Goal: Task Accomplishment & Management: Complete application form

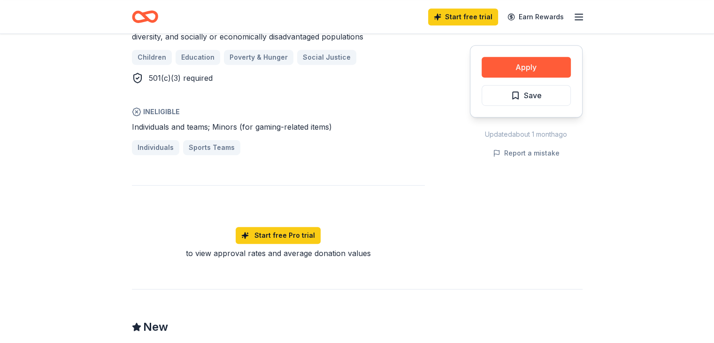
scroll to position [606, 0]
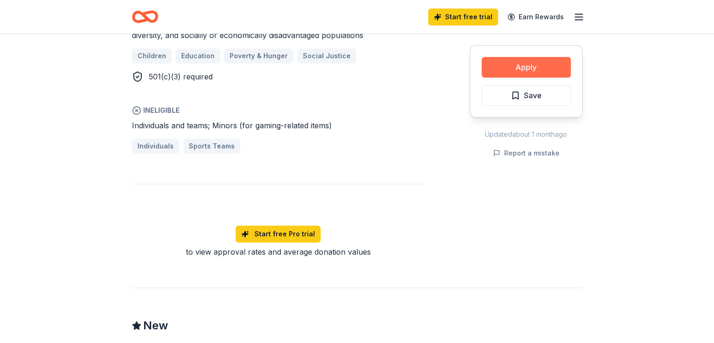
click at [538, 68] on button "Apply" at bounding box center [526, 67] width 89 height 21
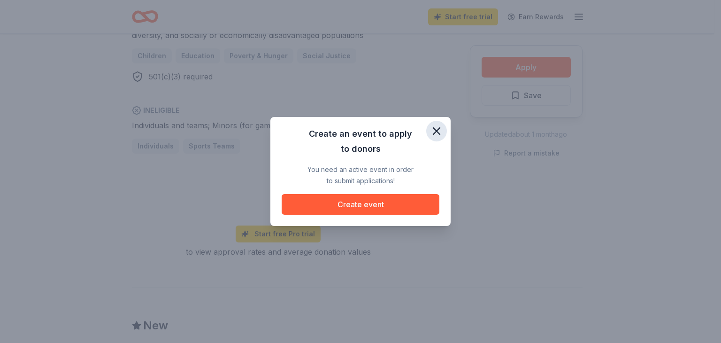
click at [437, 134] on icon "button" at bounding box center [436, 130] width 13 height 13
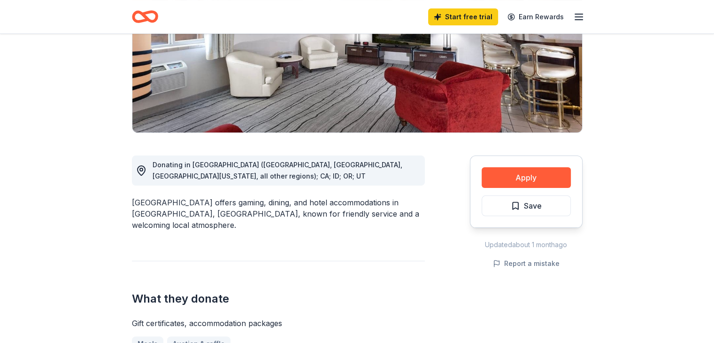
scroll to position [154, 0]
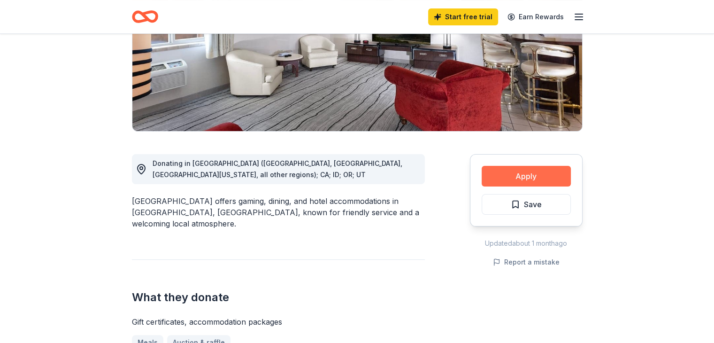
click at [522, 171] on button "Apply" at bounding box center [526, 176] width 89 height 21
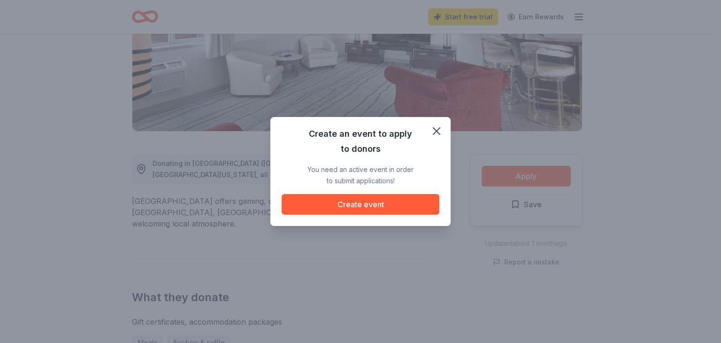
click at [623, 67] on div "Create an event to apply to donors You need an active event in order to submit …" at bounding box center [360, 171] width 721 height 343
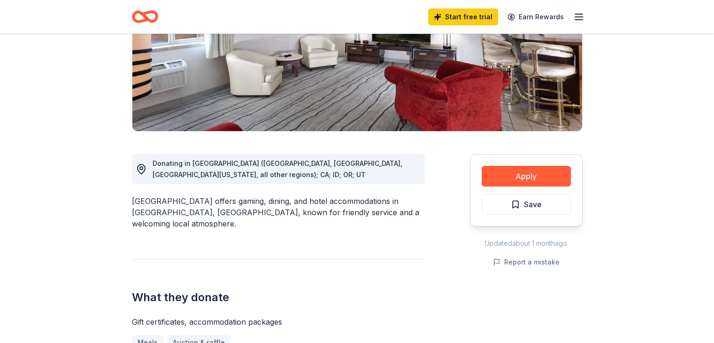
click at [580, 17] on icon "button" at bounding box center [578, 16] width 11 height 11
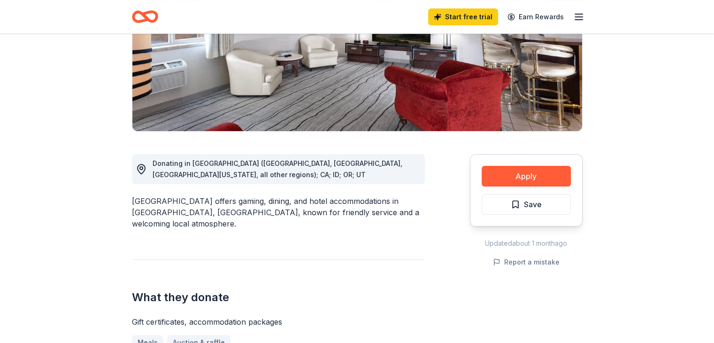
click at [584, 19] on icon "button" at bounding box center [578, 16] width 11 height 11
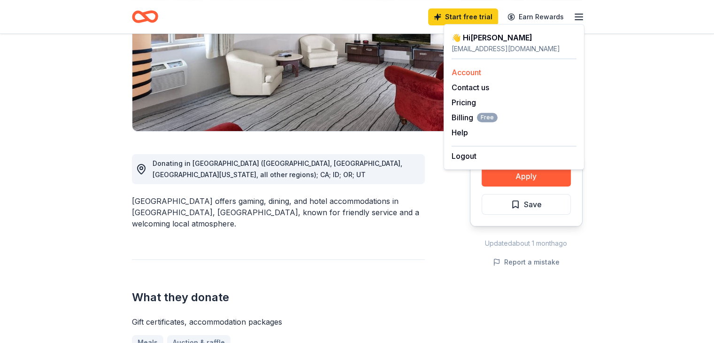
click at [468, 68] on link "Account" at bounding box center [467, 72] width 30 height 9
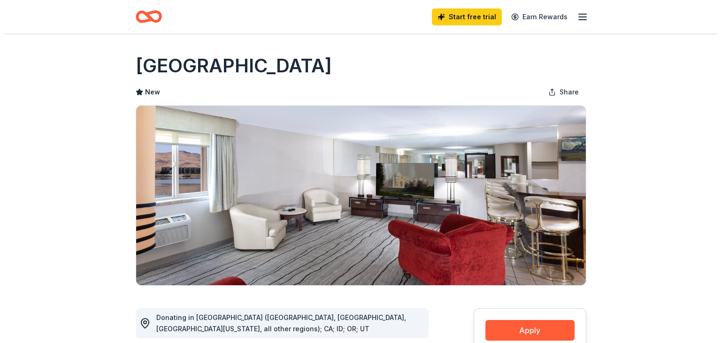
scroll to position [154, 0]
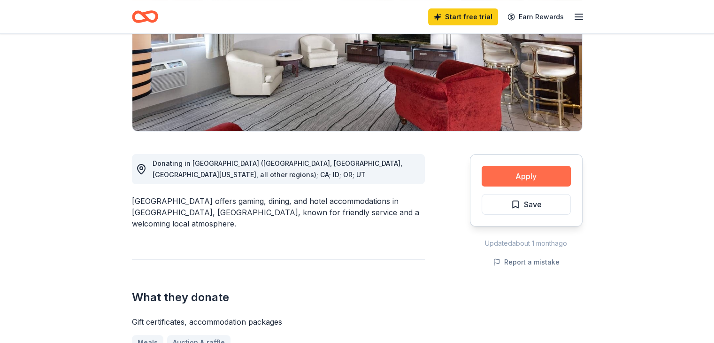
click at [532, 170] on button "Apply" at bounding box center [526, 176] width 89 height 21
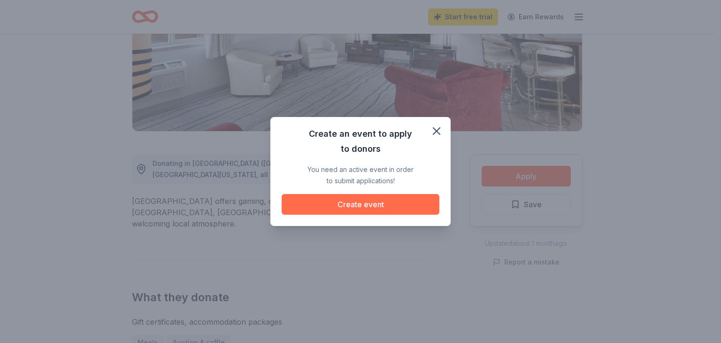
click at [381, 201] on button "Create event" at bounding box center [361, 204] width 158 height 21
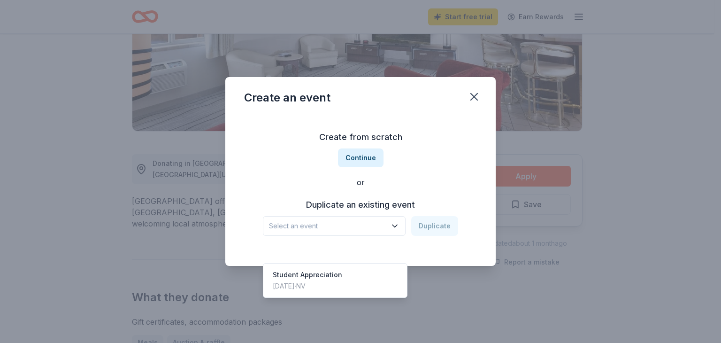
click at [395, 226] on icon "button" at bounding box center [395, 226] width 5 height 2
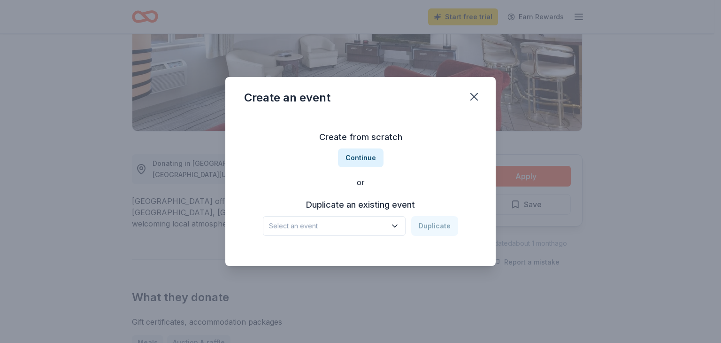
click at [395, 226] on icon "button" at bounding box center [395, 226] width 5 height 2
click at [363, 154] on button "Continue" at bounding box center [361, 157] width 46 height 19
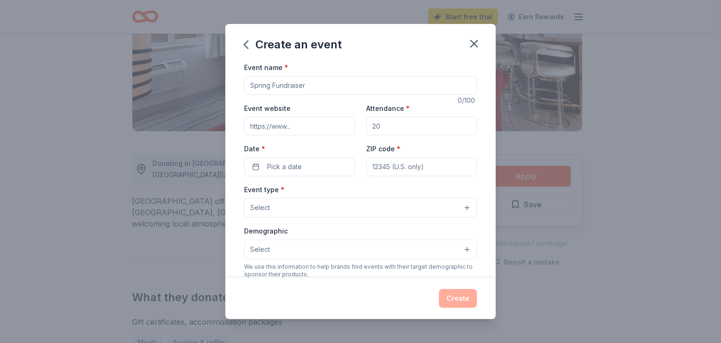
drag, startPoint x: 334, startPoint y: 86, endPoint x: 225, endPoint y: 79, distance: 109.7
click at [225, 79] on div "Create an event Event name * 0 /100 Event website Attendance * Date * Pick a da…" at bounding box center [360, 171] width 721 height 343
type input "Teacher Appreciation"
click at [285, 128] on input "Event website" at bounding box center [299, 125] width 111 height 19
type input "[DOMAIN_NAME]"
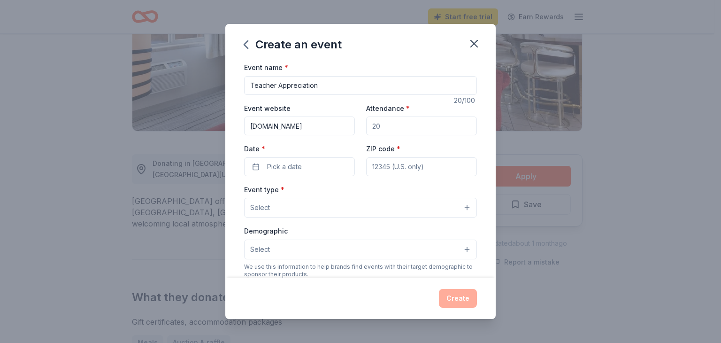
click at [397, 132] on input "Attendance *" at bounding box center [421, 125] width 111 height 19
drag, startPoint x: 397, startPoint y: 132, endPoint x: 344, endPoint y: 132, distance: 53.1
click at [344, 132] on div "Event website [DOMAIN_NAME] Attendance * Date * Pick a date ZIP code *" at bounding box center [360, 139] width 233 height 74
type input "10"
click at [308, 166] on button "Pick a date" at bounding box center [299, 166] width 111 height 19
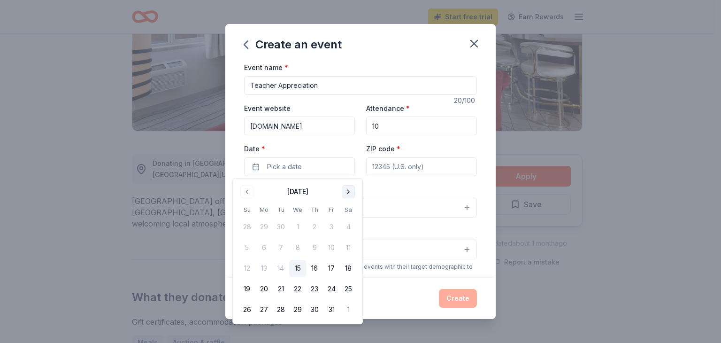
click at [346, 190] on button "Go to next month" at bounding box center [348, 191] width 13 height 13
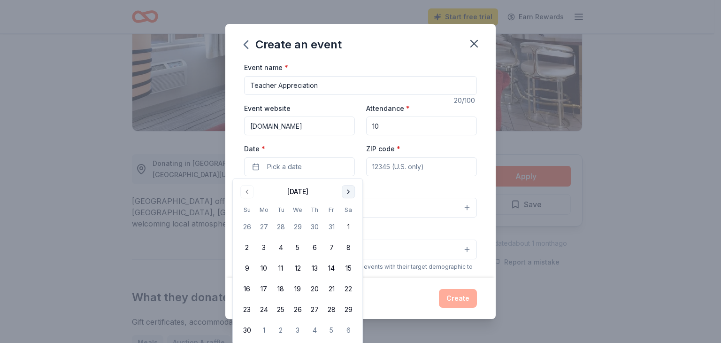
click at [346, 190] on button "Go to next month" at bounding box center [348, 191] width 13 height 13
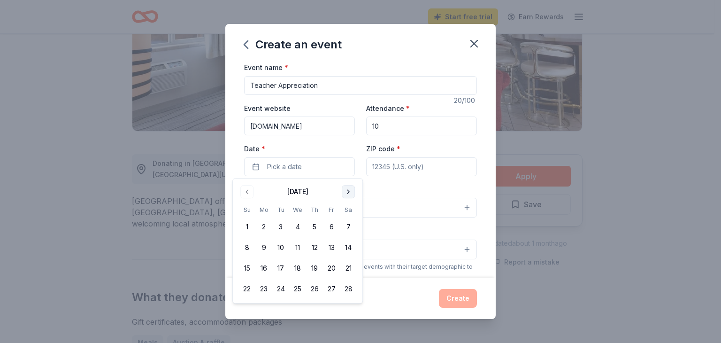
click at [346, 190] on button "Go to next month" at bounding box center [348, 191] width 13 height 13
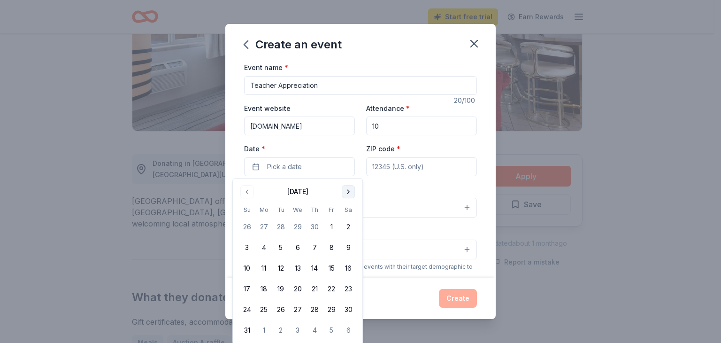
click at [346, 190] on button "Go to next month" at bounding box center [348, 191] width 13 height 13
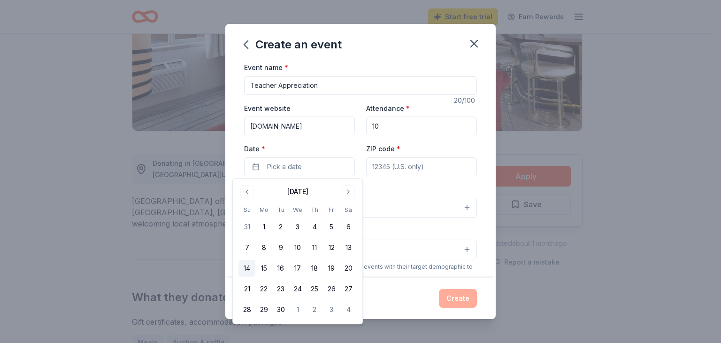
click at [250, 270] on button "14" at bounding box center [247, 268] width 17 height 17
click at [412, 194] on div "Event type * Select" at bounding box center [360, 201] width 233 height 34
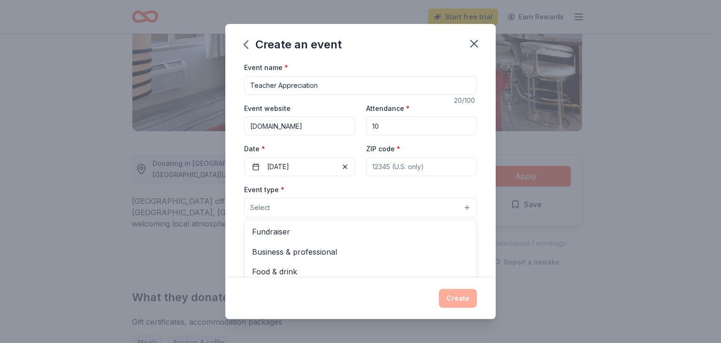
click at [313, 206] on button "Select" at bounding box center [360, 208] width 233 height 20
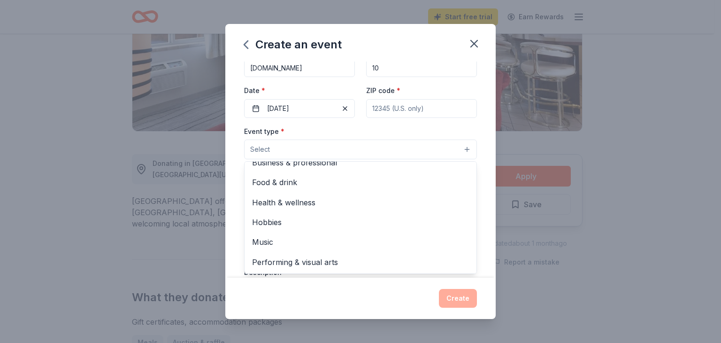
scroll to position [0, 0]
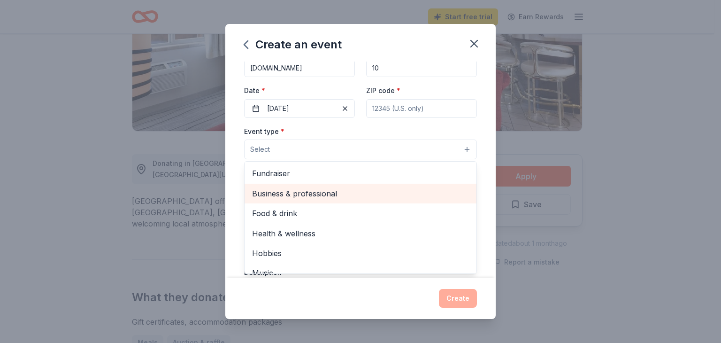
click at [305, 194] on span "Business & professional" at bounding box center [360, 193] width 217 height 12
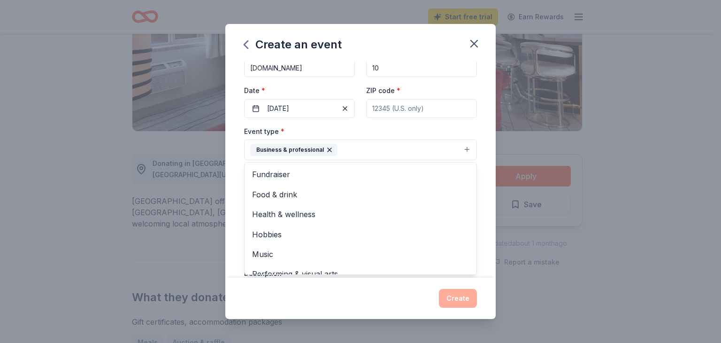
click at [476, 200] on div "Event name * Teacher Appreciation 20 /100 Event website [DOMAIN_NAME] Attendanc…" at bounding box center [360, 170] width 271 height 216
click at [405, 192] on button "Select" at bounding box center [360, 192] width 233 height 20
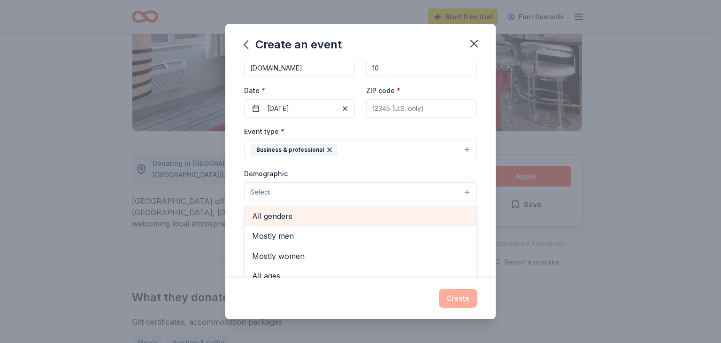
click at [349, 214] on span "All genders" at bounding box center [360, 216] width 217 height 12
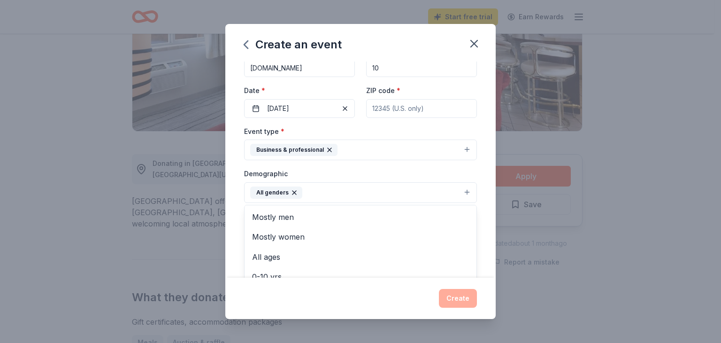
scroll to position [234, 0]
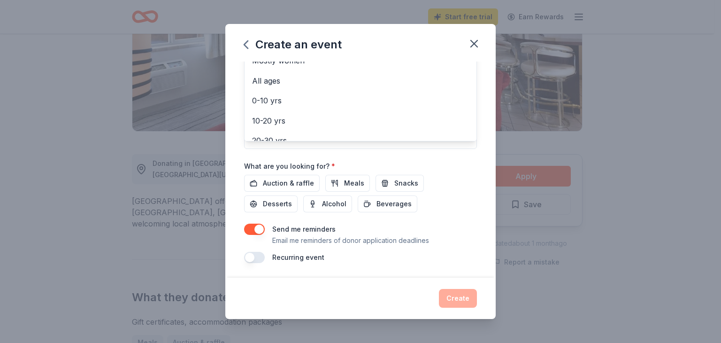
click at [276, 182] on div "Event name * Teacher Appreciation 20 /100 Event website [DOMAIN_NAME] Attendanc…" at bounding box center [360, 45] width 233 height 436
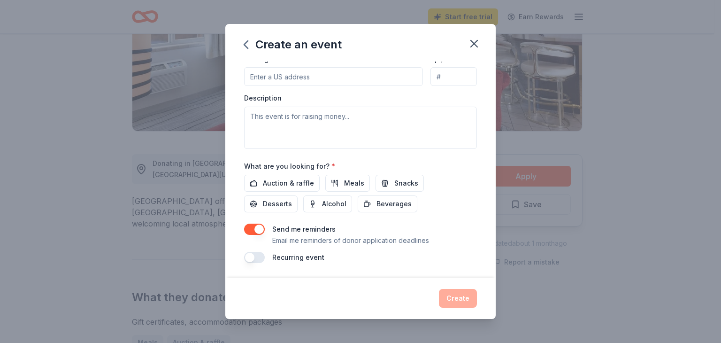
scroll to position [81, 0]
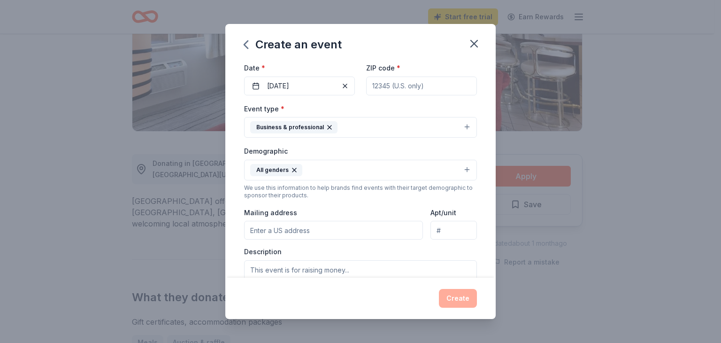
click at [357, 231] on input "Mailing address" at bounding box center [333, 230] width 179 height 19
type input "[STREET_ADDRESS]"
click at [437, 229] on input "Apt/unit" at bounding box center [454, 230] width 46 height 19
type input "1476"
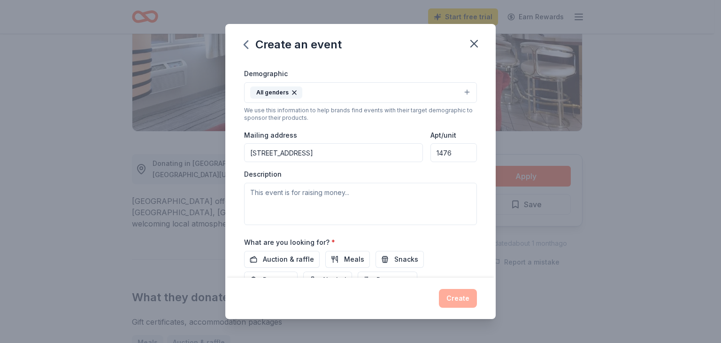
scroll to position [161, 0]
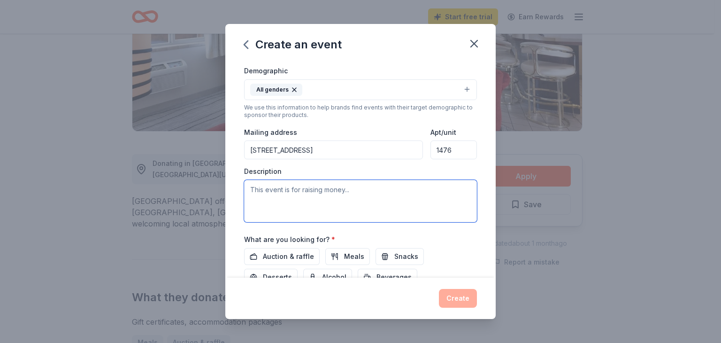
click at [386, 205] on textarea at bounding box center [360, 201] width 233 height 42
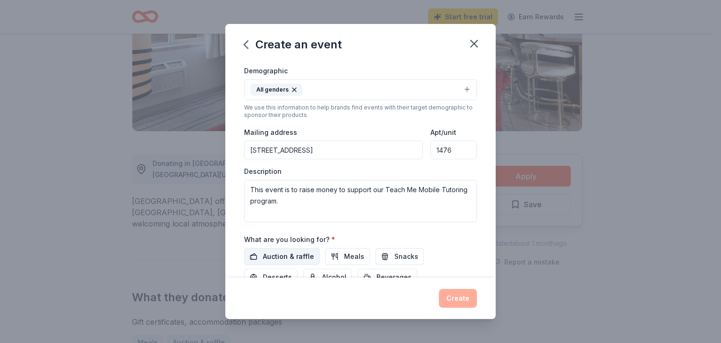
click at [294, 252] on span "Auction & raffle" at bounding box center [288, 256] width 51 height 11
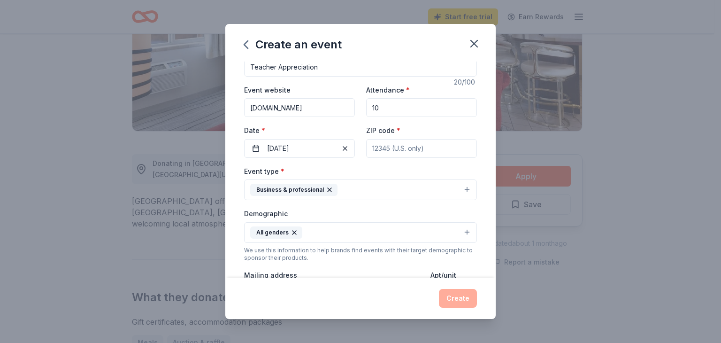
scroll to position [0, 0]
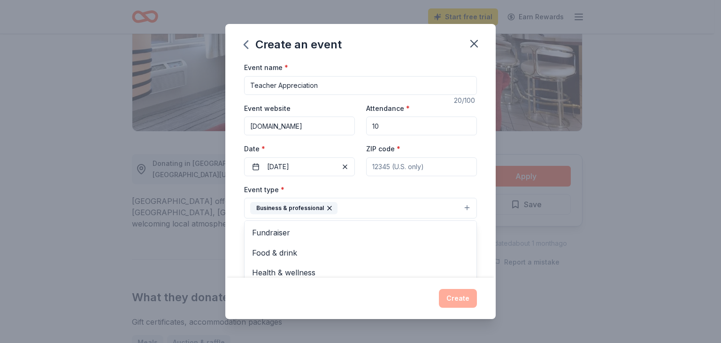
click at [329, 208] on icon "button" at bounding box center [330, 208] width 8 height 8
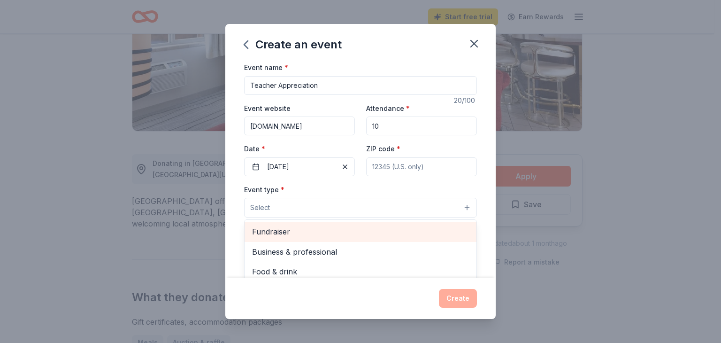
click at [295, 234] on span "Fundraiser" at bounding box center [360, 231] width 217 height 12
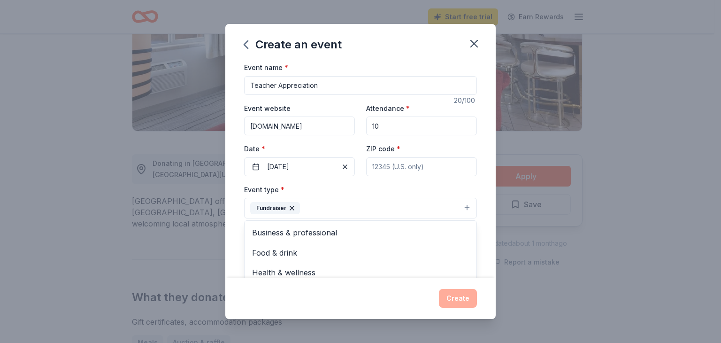
click at [328, 169] on div "Event name * Teacher Appreciation 20 /100 Event website [DOMAIN_NAME] Attendanc…" at bounding box center [360, 280] width 233 height 436
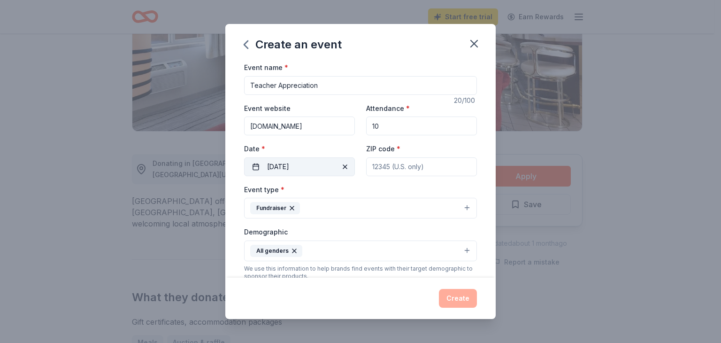
click at [340, 168] on span "button" at bounding box center [345, 166] width 11 height 11
click at [340, 168] on button "Pick a date" at bounding box center [299, 166] width 111 height 19
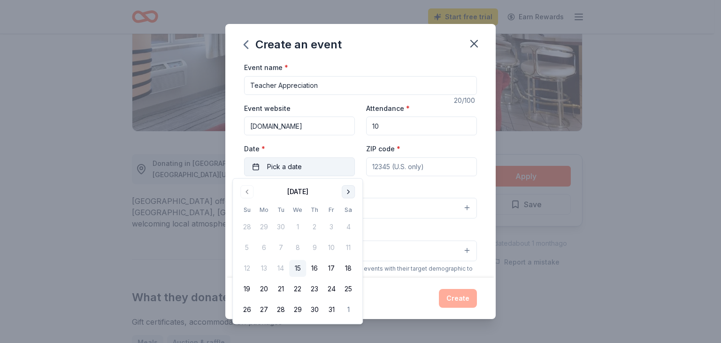
click at [347, 193] on button "Go to next month" at bounding box center [348, 191] width 13 height 13
click at [262, 227] on button "1" at bounding box center [264, 226] width 17 height 17
click at [413, 300] on div "Create" at bounding box center [360, 298] width 233 height 19
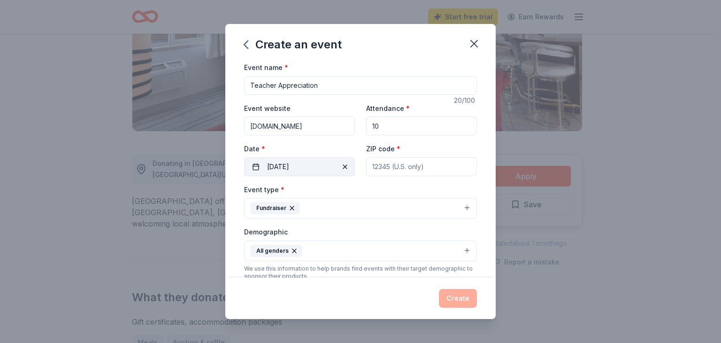
click at [322, 87] on input "Teacher Appreciation" at bounding box center [360, 85] width 233 height 19
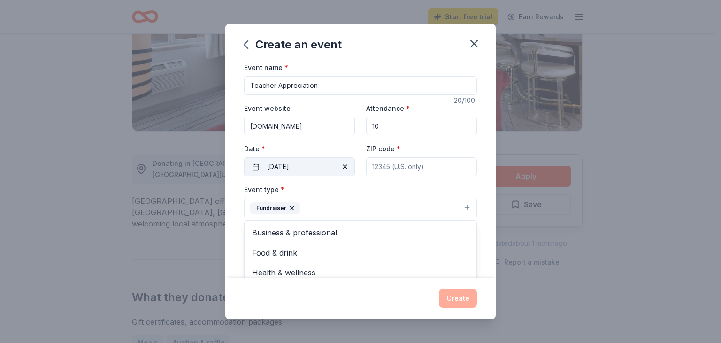
click at [292, 207] on icon "button" at bounding box center [292, 208] width 4 height 4
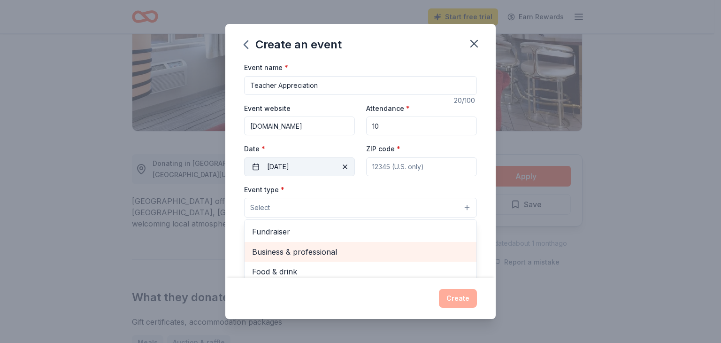
click at [271, 253] on span "Business & professional" at bounding box center [360, 252] width 217 height 12
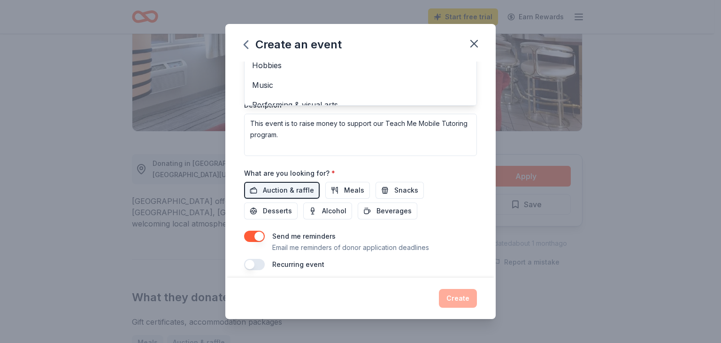
scroll to position [234, 0]
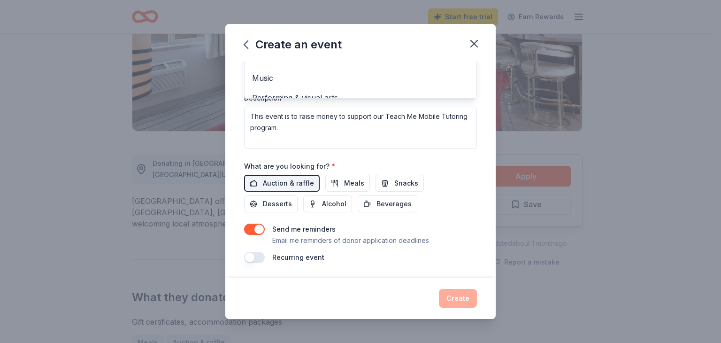
click at [348, 182] on div "Event name * Teacher Appreciation 20 /100 Event website [DOMAIN_NAME] Attendanc…" at bounding box center [360, 45] width 233 height 436
click at [347, 185] on span "Meals" at bounding box center [354, 183] width 20 height 11
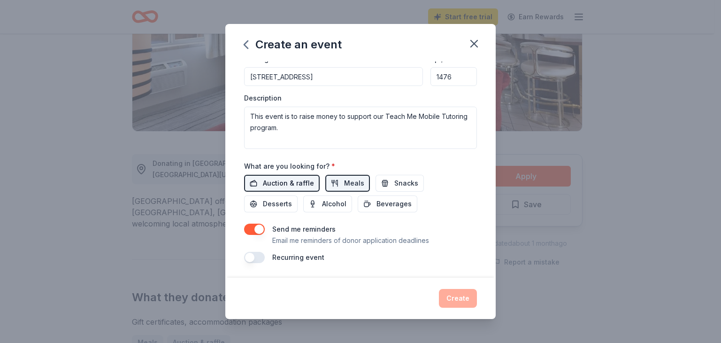
click at [304, 179] on span "Auction & raffle" at bounding box center [288, 183] width 51 height 11
click at [380, 207] on span "Beverages" at bounding box center [394, 203] width 35 height 11
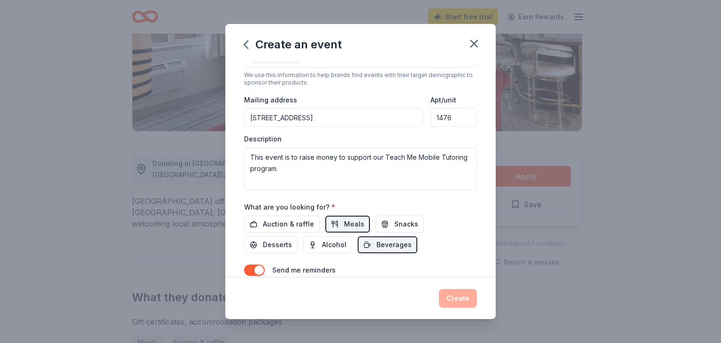
scroll to position [180, 0]
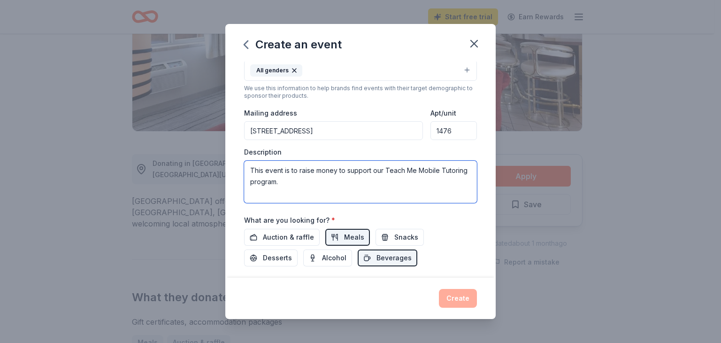
drag, startPoint x: 292, startPoint y: 170, endPoint x: 329, endPoint y: 201, distance: 48.7
click at [329, 201] on textarea "This event is to raise money to support our Teach Me Mobile Tutoring program." at bounding box center [360, 182] width 233 height 42
type textarea "This event is recognize a teacher from one of our partnership schools whose cla…"
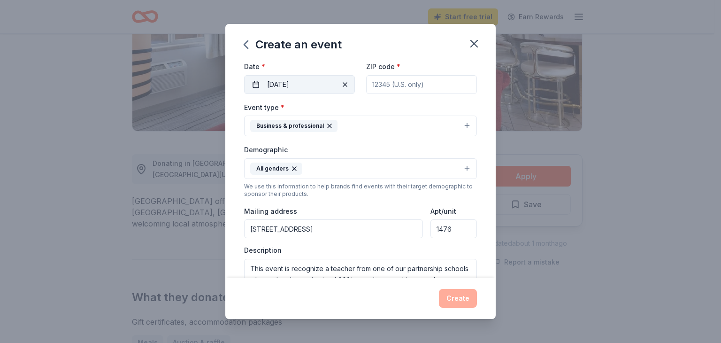
scroll to position [234, 0]
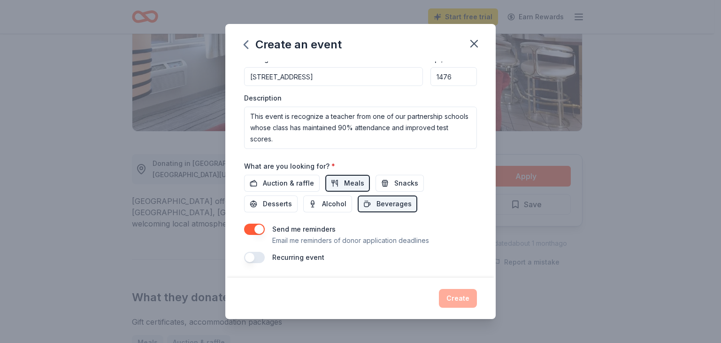
click at [260, 257] on button "button" at bounding box center [254, 257] width 21 height 11
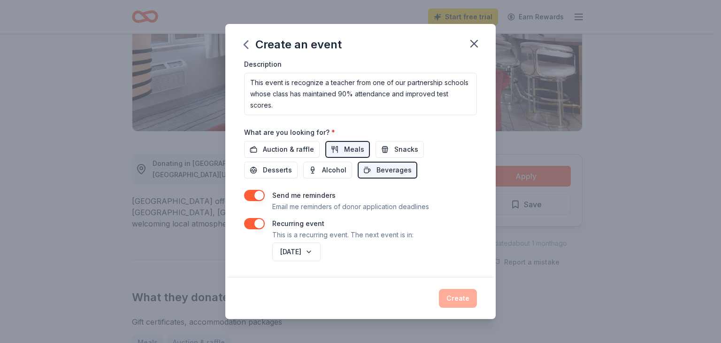
click at [453, 294] on div "Create" at bounding box center [360, 298] width 233 height 19
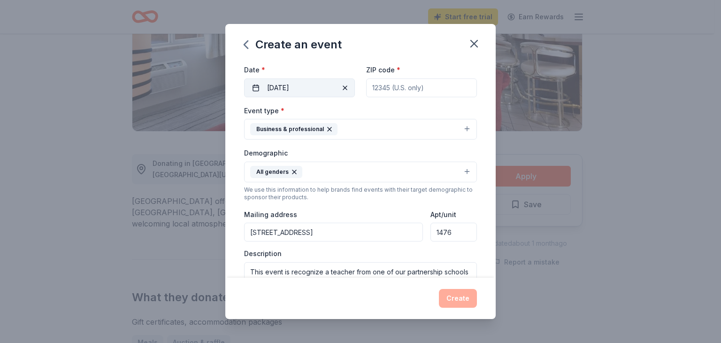
scroll to position [0, 0]
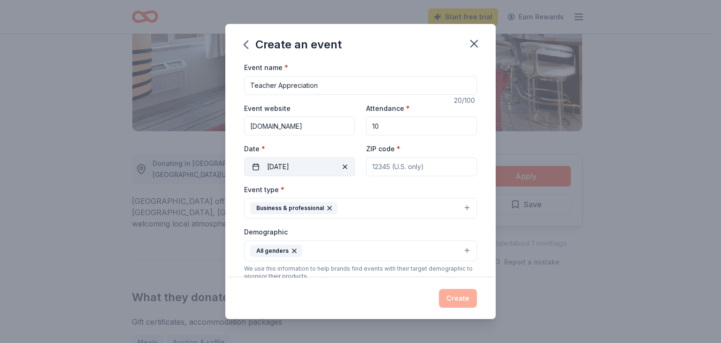
click at [393, 171] on input "ZIP code *" at bounding box center [421, 166] width 111 height 19
type input "89108"
click at [452, 296] on button "Create" at bounding box center [458, 298] width 38 height 19
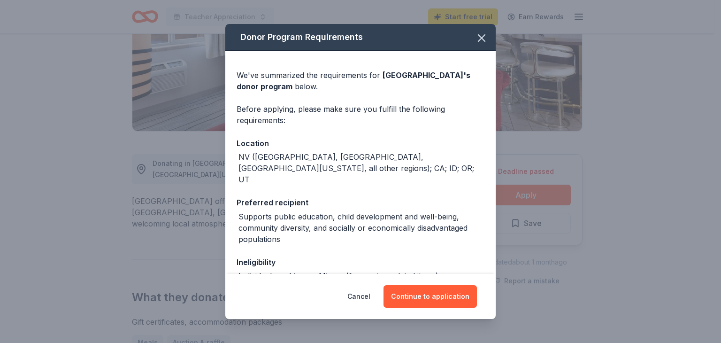
click at [452, 296] on button "Continue to application" at bounding box center [430, 296] width 93 height 23
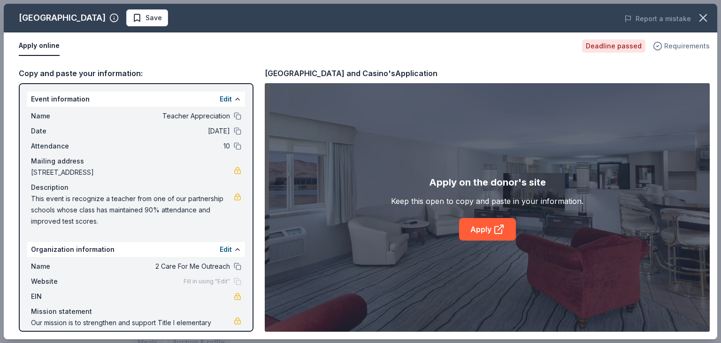
click at [659, 46] on icon "button" at bounding box center [658, 45] width 2 height 1
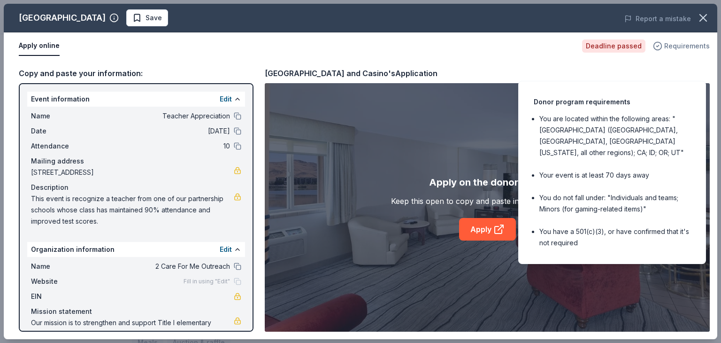
click at [659, 46] on icon "button" at bounding box center [658, 45] width 2 height 1
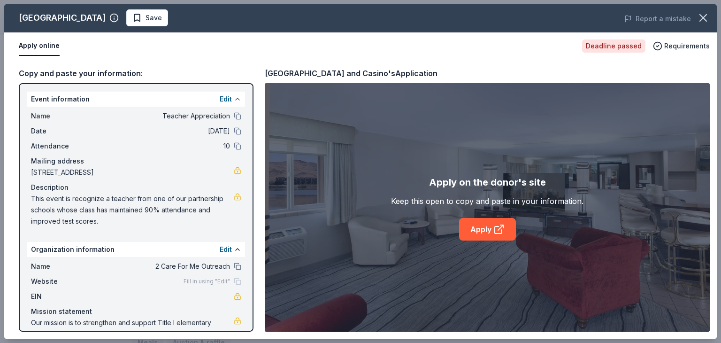
click at [234, 100] on button at bounding box center [238, 99] width 8 height 8
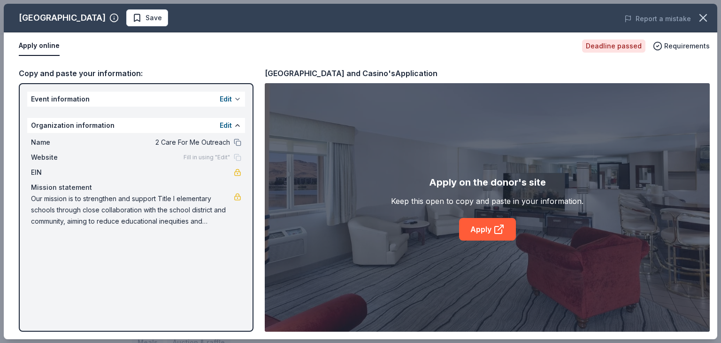
click at [229, 100] on button "Edit" at bounding box center [226, 98] width 12 height 11
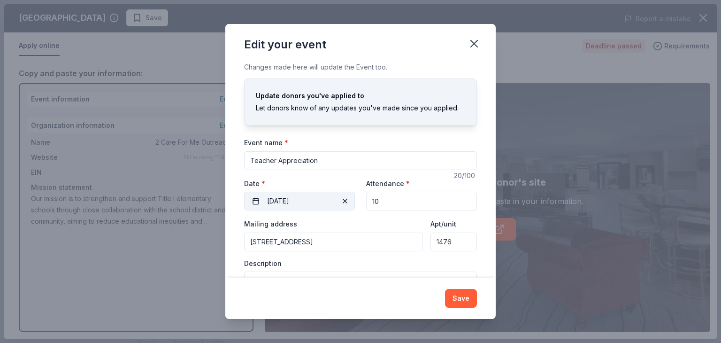
click at [340, 199] on span "button" at bounding box center [345, 200] width 11 height 11
click at [337, 199] on button "Pick a date" at bounding box center [299, 201] width 111 height 19
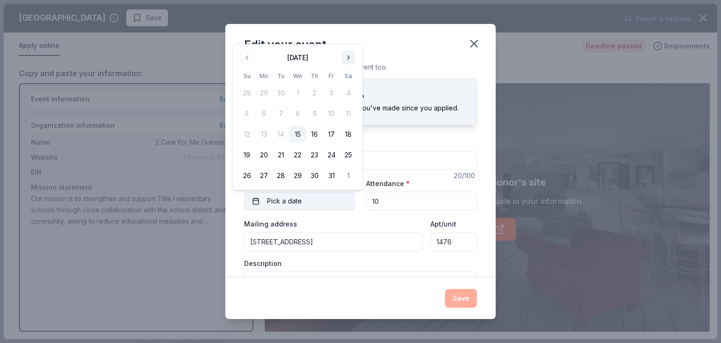
click at [348, 59] on button "Go to next month" at bounding box center [348, 57] width 13 height 13
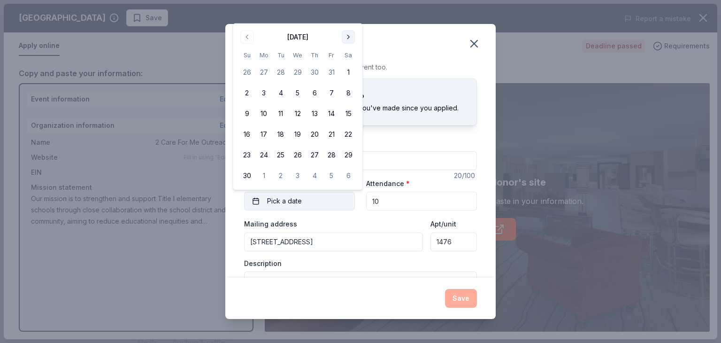
click at [348, 40] on button "Go to next month" at bounding box center [348, 37] width 13 height 13
click at [348, 40] on div "Edit your event" at bounding box center [360, 43] width 271 height 38
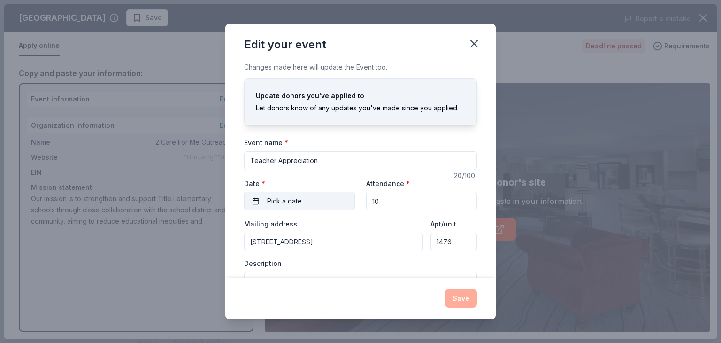
click at [307, 199] on button "Pick a date" at bounding box center [299, 201] width 111 height 19
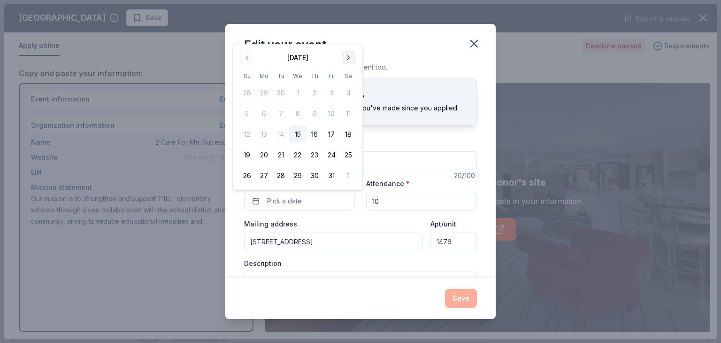
click at [349, 59] on button "Go to next month" at bounding box center [348, 57] width 13 height 13
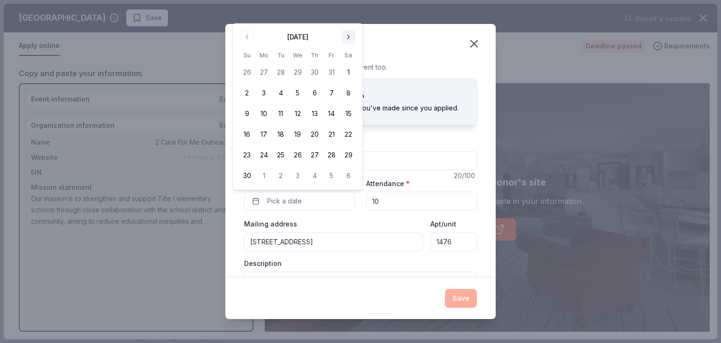
click at [349, 38] on button "Go to next month" at bounding box center [348, 37] width 13 height 13
click at [348, 59] on button "Go to next month" at bounding box center [348, 57] width 13 height 13
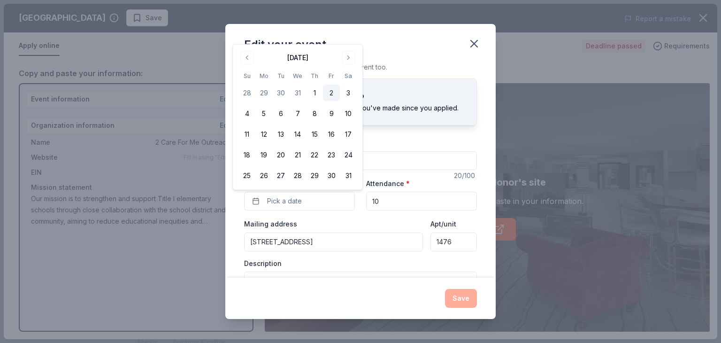
click at [331, 93] on button "2" at bounding box center [331, 93] width 17 height 17
click at [313, 91] on button "1" at bounding box center [314, 93] width 17 height 17
click at [457, 301] on button "Save" at bounding box center [461, 298] width 32 height 19
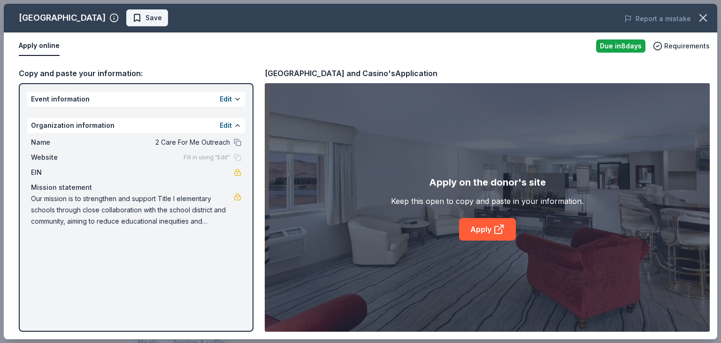
click at [162, 19] on span "Save" at bounding box center [154, 17] width 16 height 11
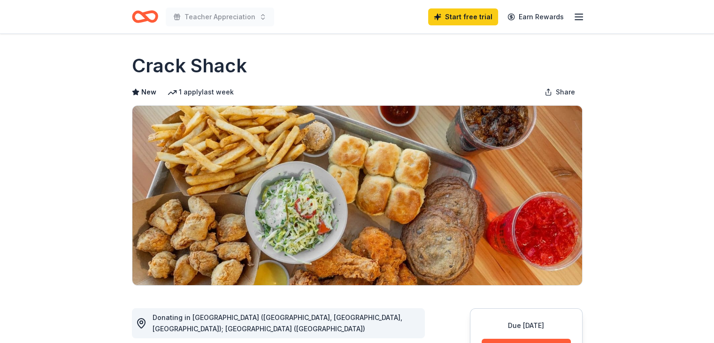
drag, startPoint x: 714, startPoint y: 83, endPoint x: 718, endPoint y: 63, distance: 20.1
click at [714, 63] on html "Teacher Appreciation Start free trial Earn Rewards Due in 48 days Share Crack S…" at bounding box center [357, 171] width 714 height 343
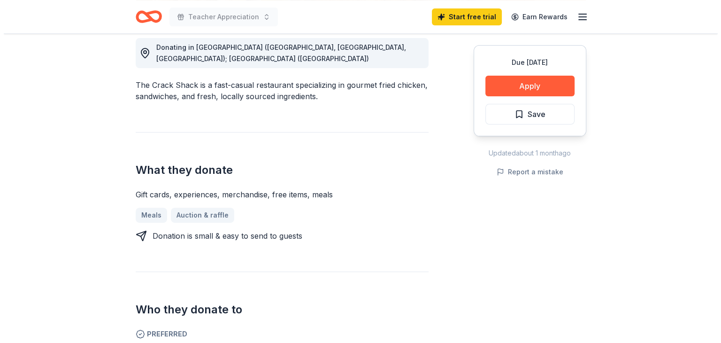
scroll to position [353, 0]
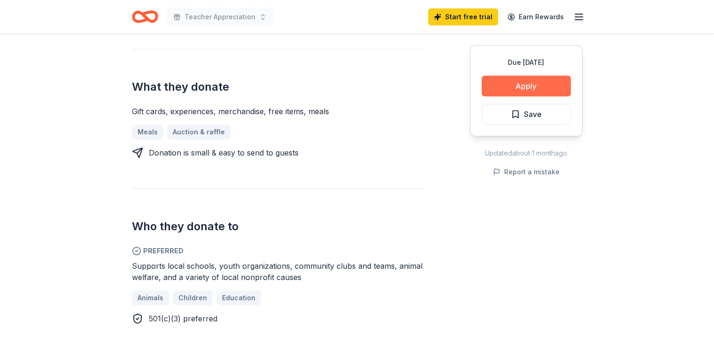
click at [534, 84] on button "Apply" at bounding box center [526, 86] width 89 height 21
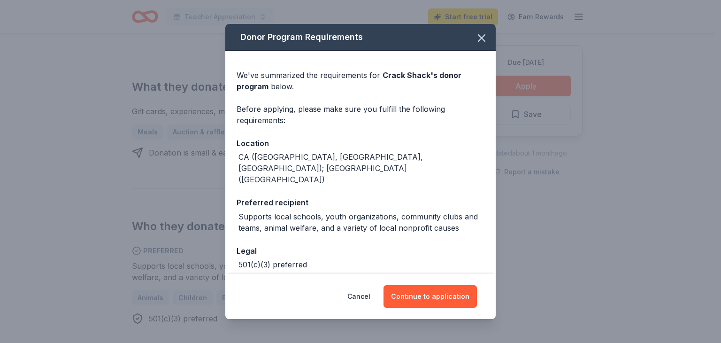
scroll to position [23, 0]
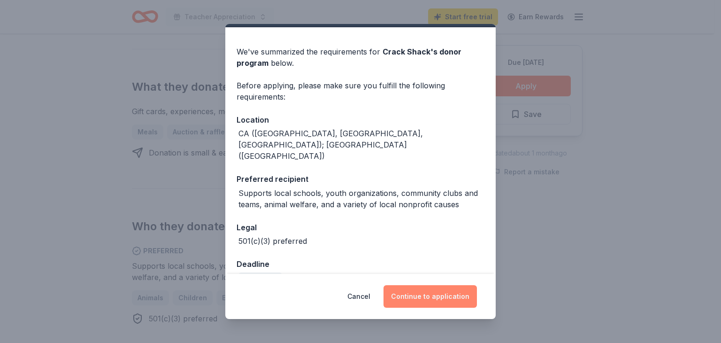
click at [434, 289] on button "Continue to application" at bounding box center [430, 296] width 93 height 23
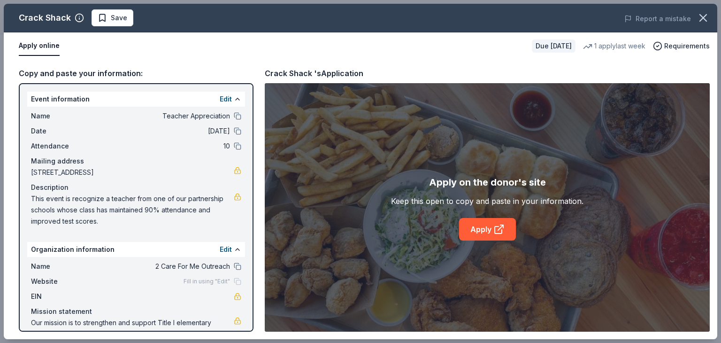
scroll to position [31, 0]
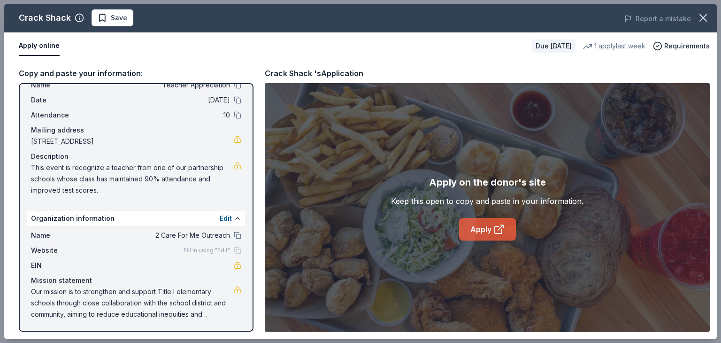
click at [483, 223] on link "Apply" at bounding box center [487, 229] width 57 height 23
